Goal: Check status

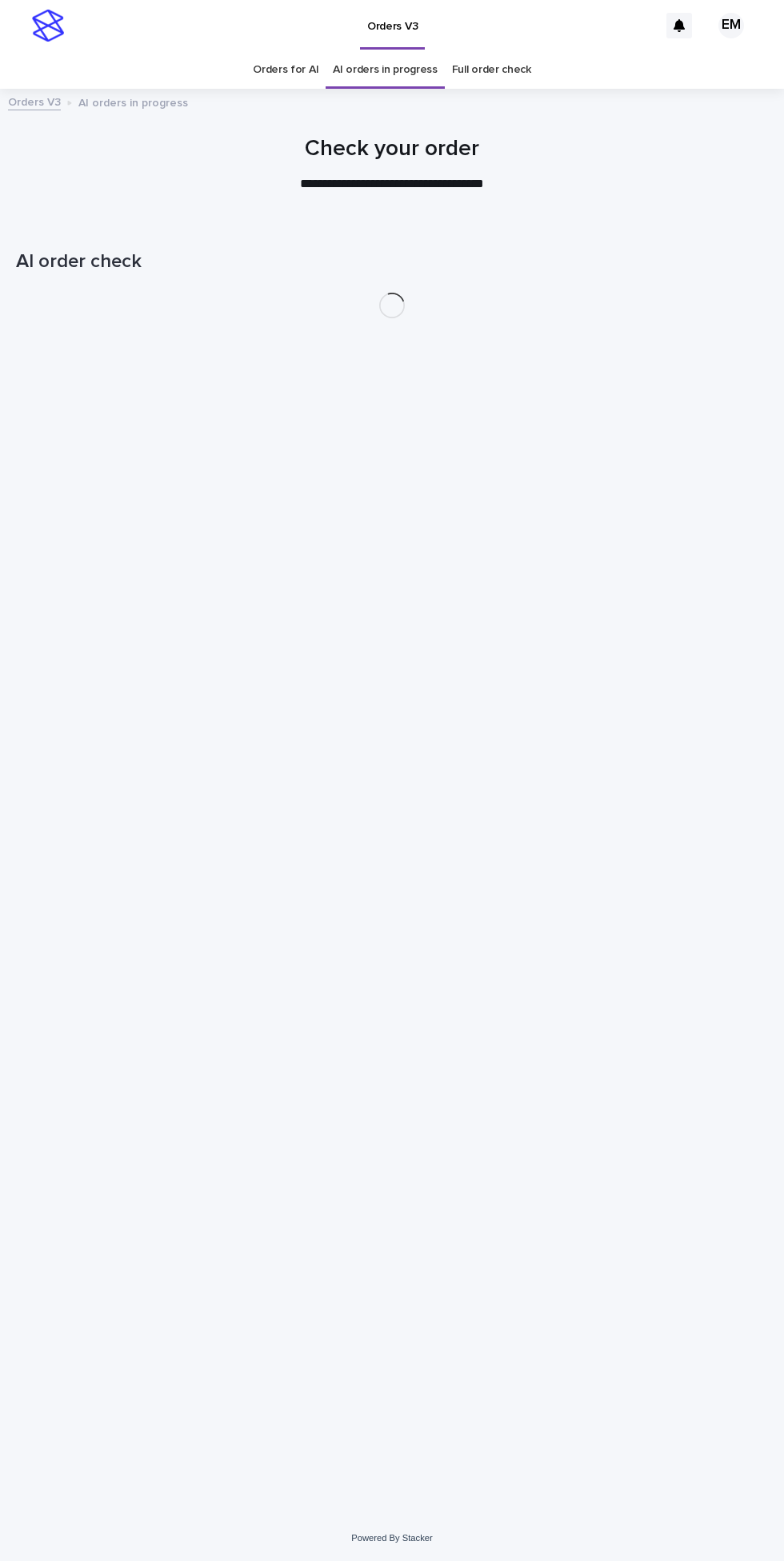
scroll to position [51, 0]
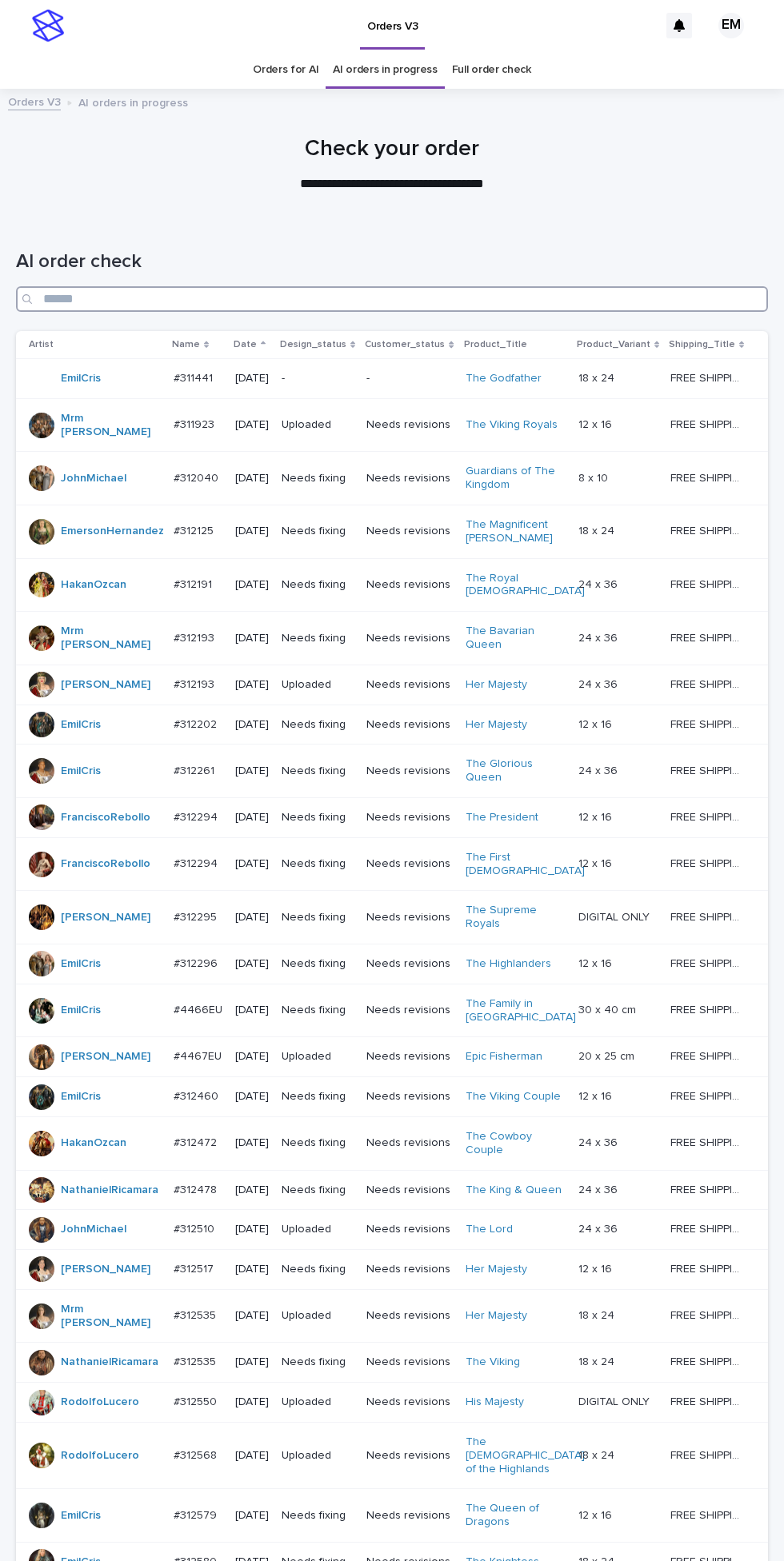
click at [543, 287] on input "Search" at bounding box center [392, 299] width 751 height 25
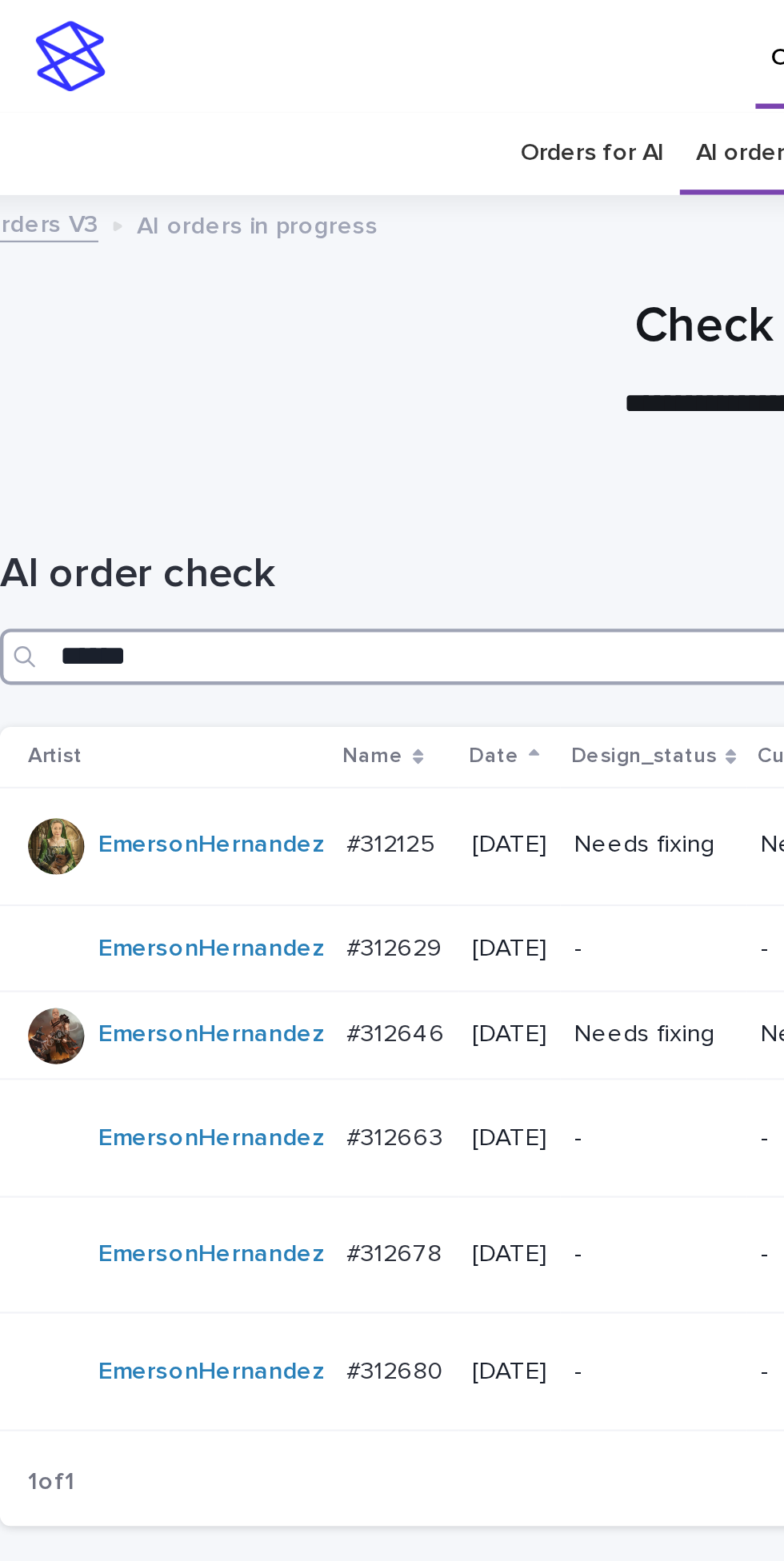
type input "*******"
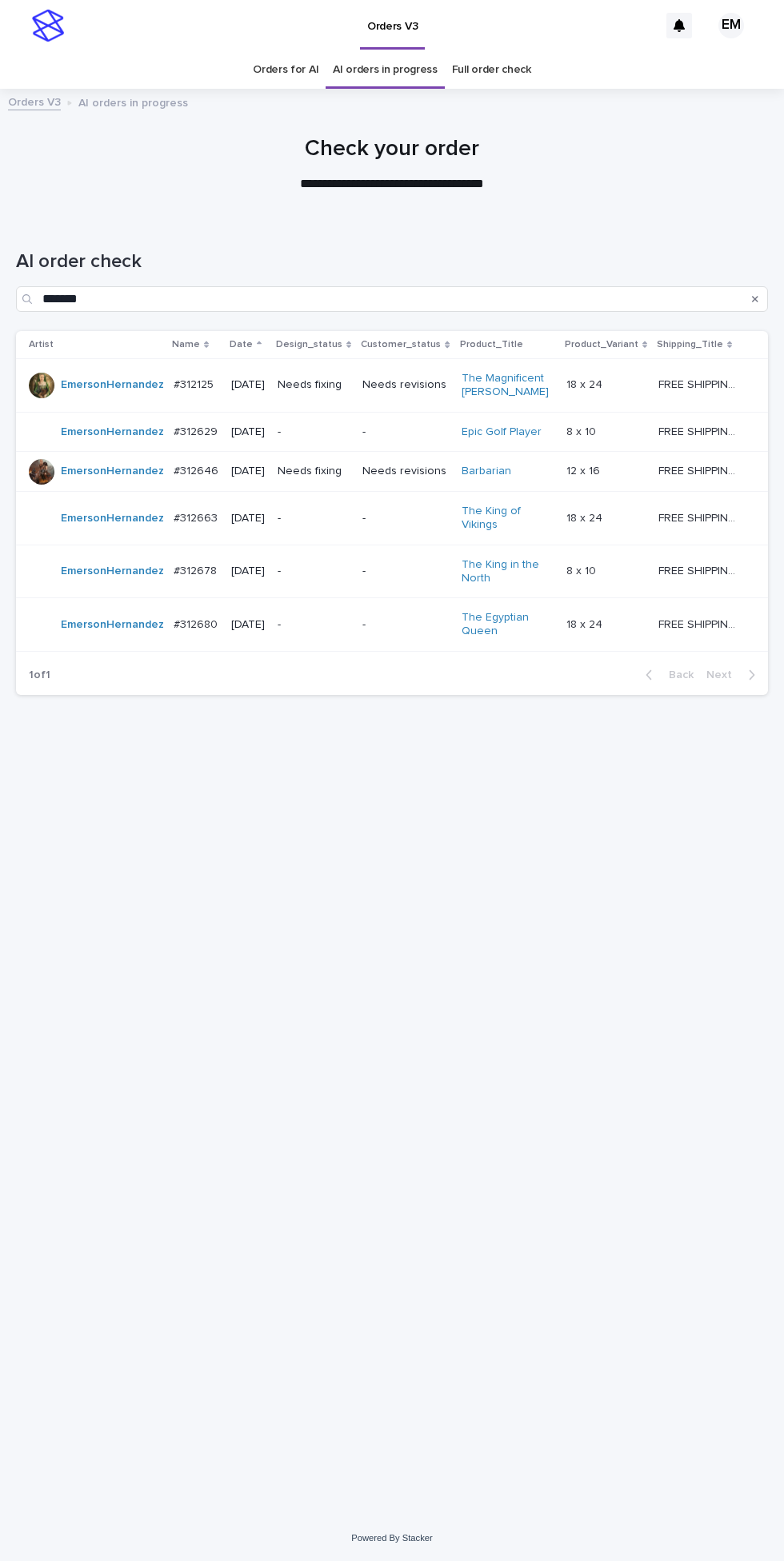
click at [350, 372] on div "Needs fixing" at bounding box center [314, 384] width 72 height 26
click at [376, 459] on div "Needs revisions" at bounding box center [405, 471] width 86 height 26
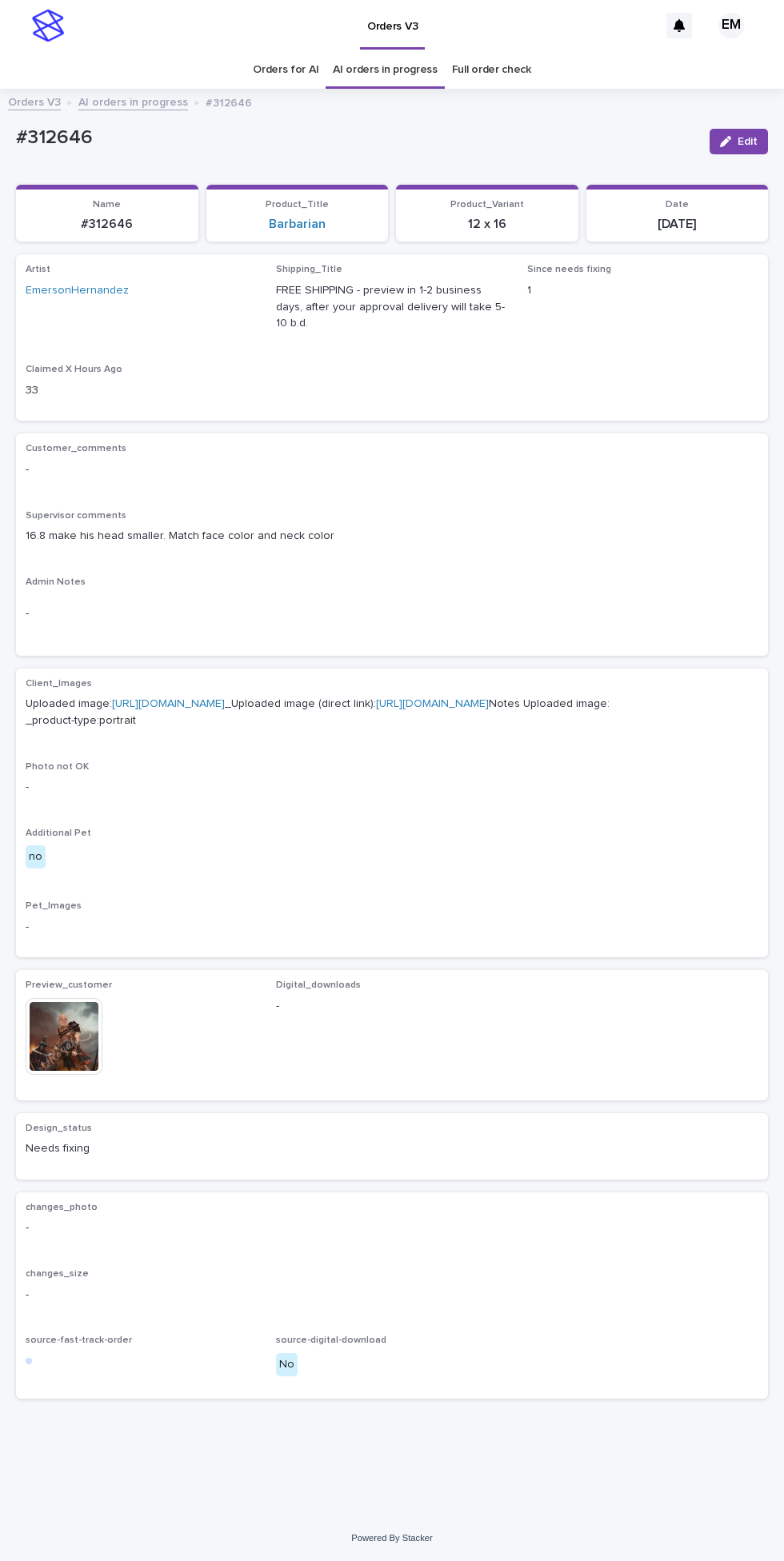
click at [66, 1075] on img at bounding box center [63, 1036] width 77 height 77
